Goal: Navigation & Orientation: Go to known website

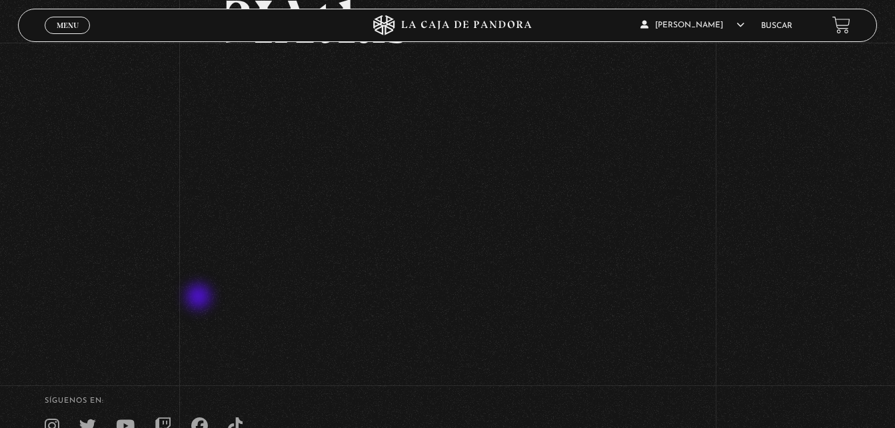
scroll to position [133, 0]
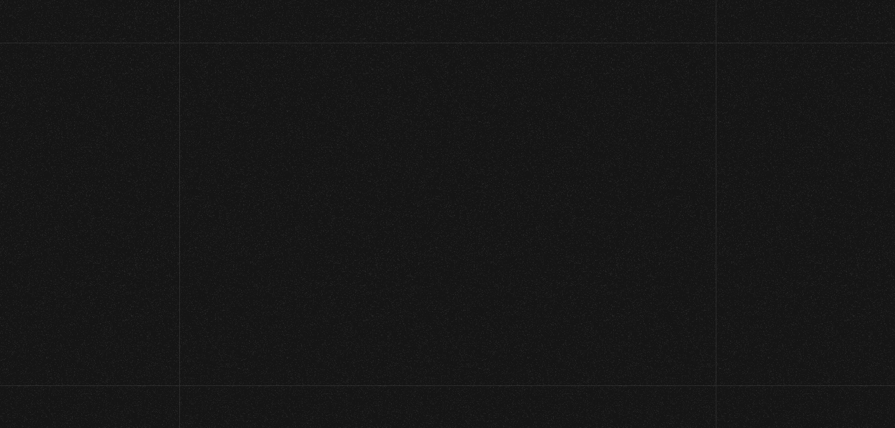
scroll to position [139, 0]
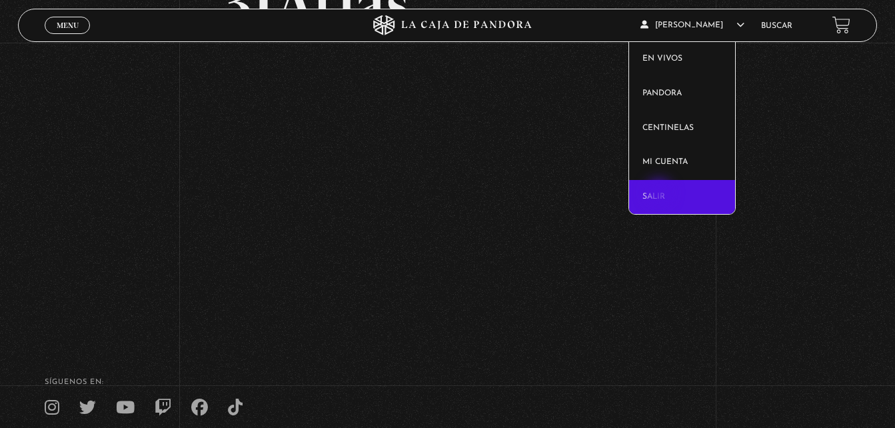
click at [661, 194] on link "Salir" at bounding box center [682, 197] width 106 height 35
